Goal: Transaction & Acquisition: Purchase product/service

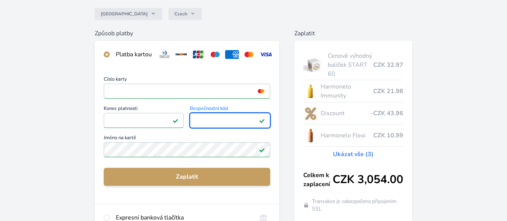
scroll to position [115, 0]
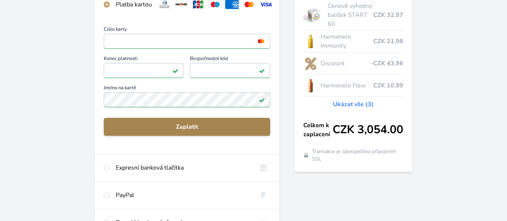
click at [247, 132] on span "Zaplatit" at bounding box center [187, 127] width 155 height 9
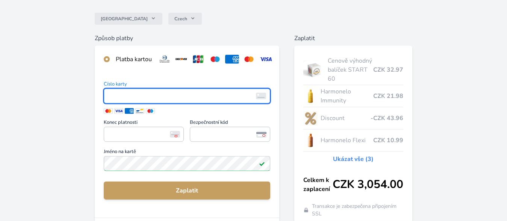
scroll to position [77, 0]
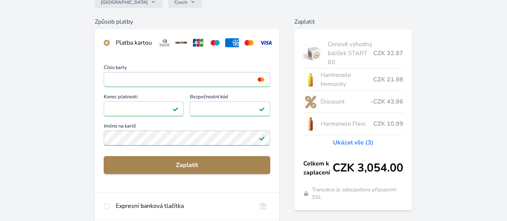
click at [206, 170] on span "Zaplatit" at bounding box center [187, 165] width 155 height 9
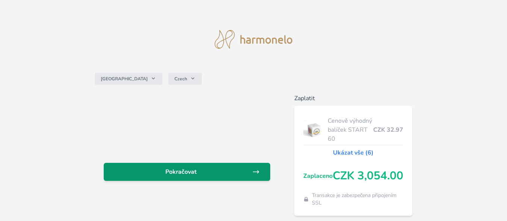
click at [224, 177] on link "Pokračovat" at bounding box center [187, 172] width 167 height 18
